Goal: Task Accomplishment & Management: Manage account settings

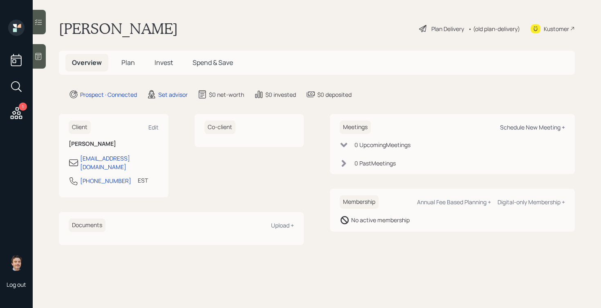
click at [506, 126] on div "Schedule New Meeting +" at bounding box center [532, 127] width 65 height 8
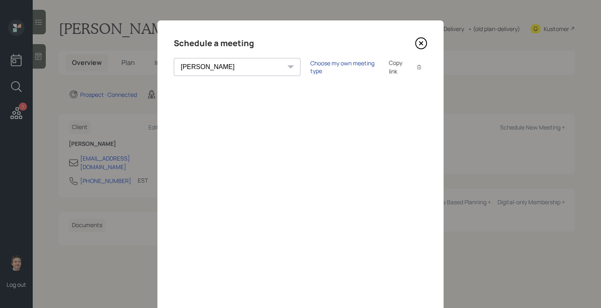
click at [310, 67] on div "Choose my own meeting type" at bounding box center [344, 67] width 69 height 16
click at [211, 65] on select "[PERSON_NAME] [PERSON_NAME] [PERSON_NAME] [PERSON_NAME] [PERSON_NAME] [PERSON_N…" at bounding box center [244, 67] width 141 height 18
select select "a541dfca-9084-4e94-86ea-04af16ff082a"
click at [174, 58] on select "[PERSON_NAME] [PERSON_NAME] [PERSON_NAME] [PERSON_NAME] [PERSON_NAME] [PERSON_N…" at bounding box center [244, 67] width 141 height 18
click at [424, 43] on icon at bounding box center [421, 43] width 12 height 12
